Goal: Task Accomplishment & Management: Complete application form

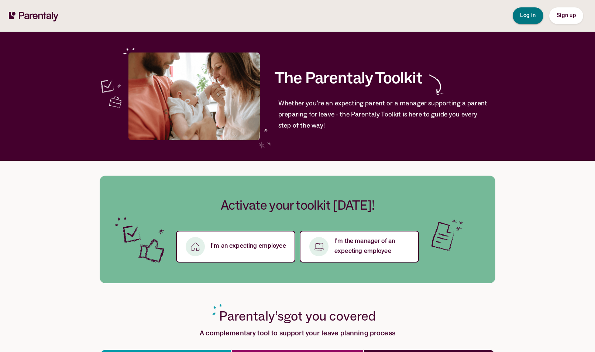
click at [532, 17] on span "Log in" at bounding box center [528, 15] width 16 height 5
click at [565, 17] on span "Sign up" at bounding box center [566, 15] width 19 height 5
